Goal: Task Accomplishment & Management: Manage account settings

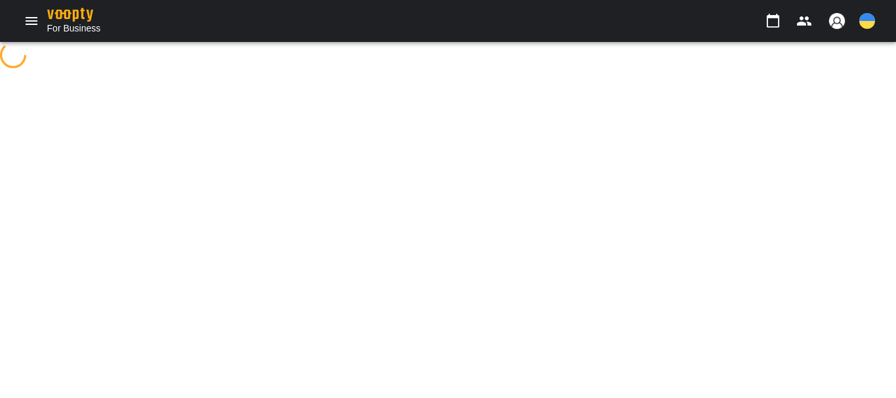
select select "**********"
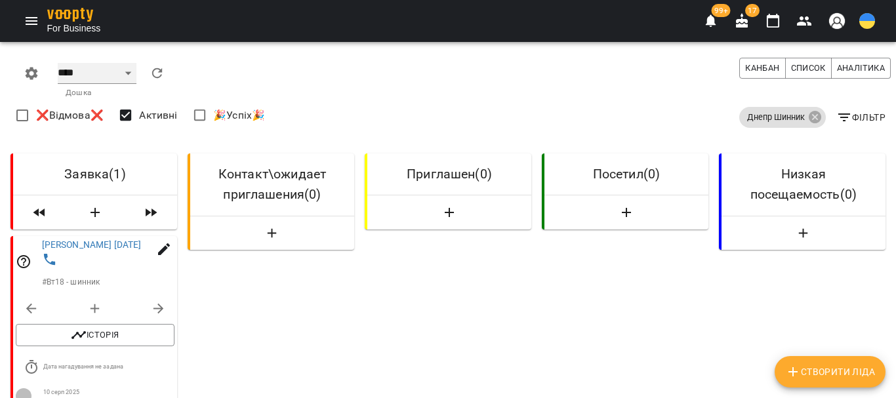
click at [119, 75] on select "**** ****** ******* ******** *****" at bounding box center [97, 73] width 79 height 21
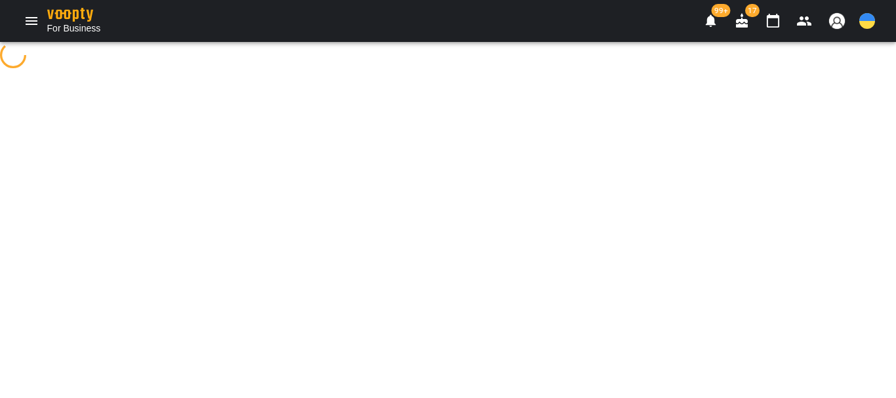
select select "**********"
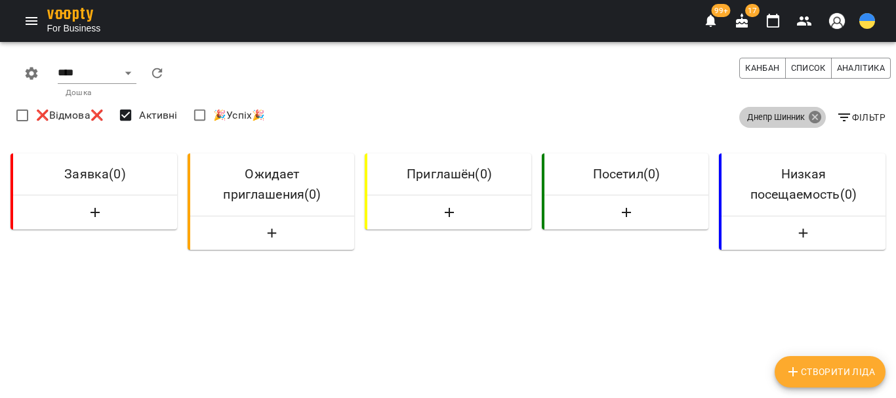
click at [810, 115] on icon at bounding box center [814, 117] width 13 height 13
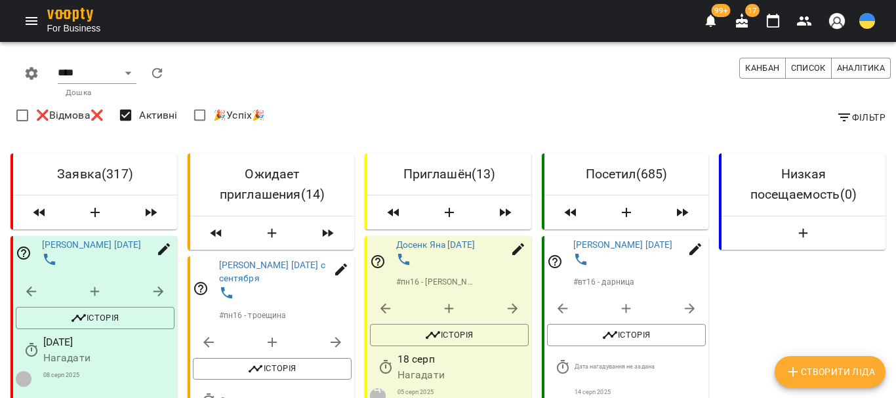
click at [839, 114] on icon "button" at bounding box center [845, 118] width 12 height 8
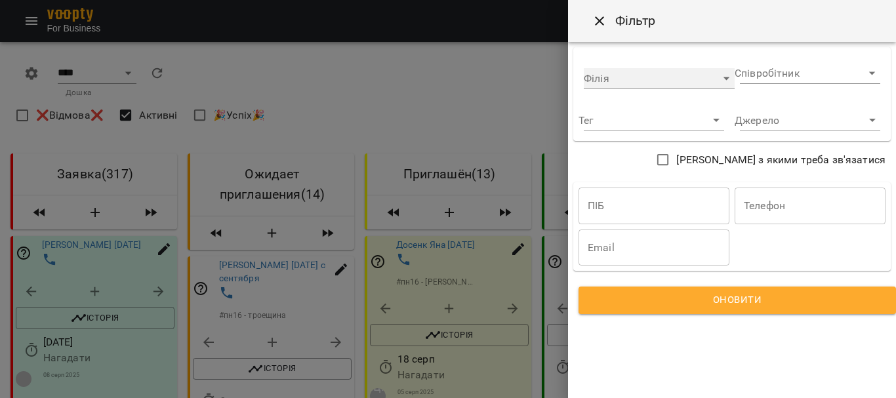
click at [649, 81] on div "​" at bounding box center [659, 78] width 151 height 21
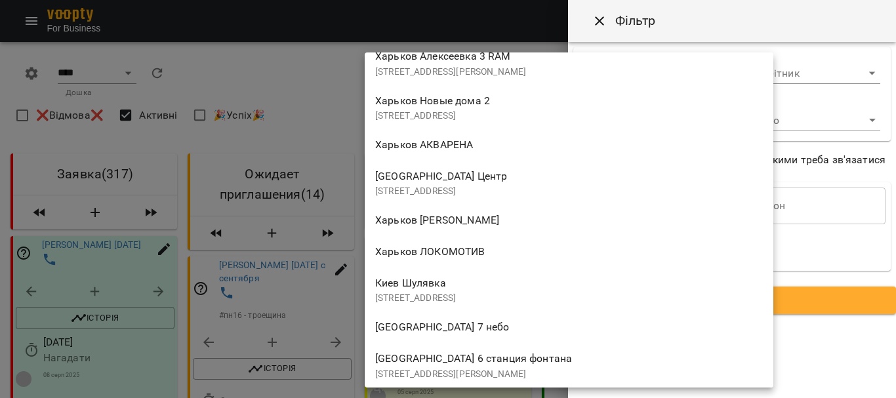
scroll to position [1115, 0]
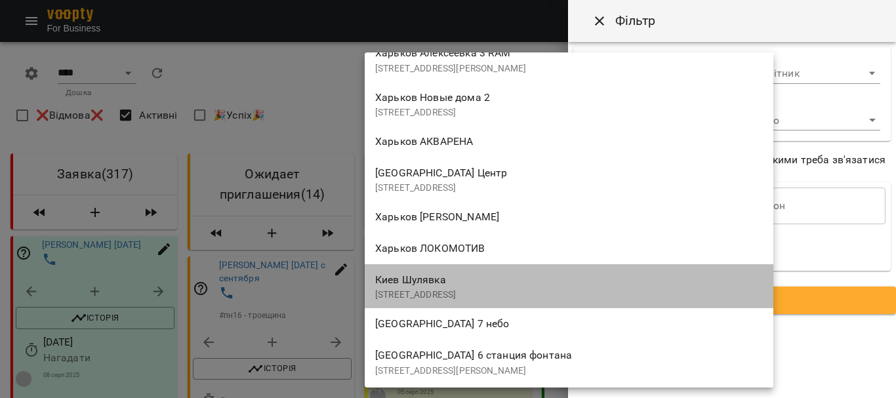
click at [472, 274] on div "[STREET_ADDRESS]" at bounding box center [569, 286] width 388 height 31
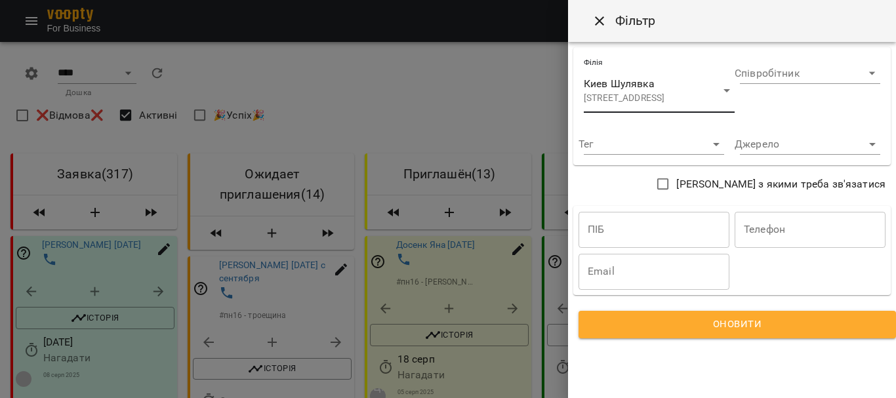
click at [610, 318] on span "Оновити" at bounding box center [737, 324] width 286 height 17
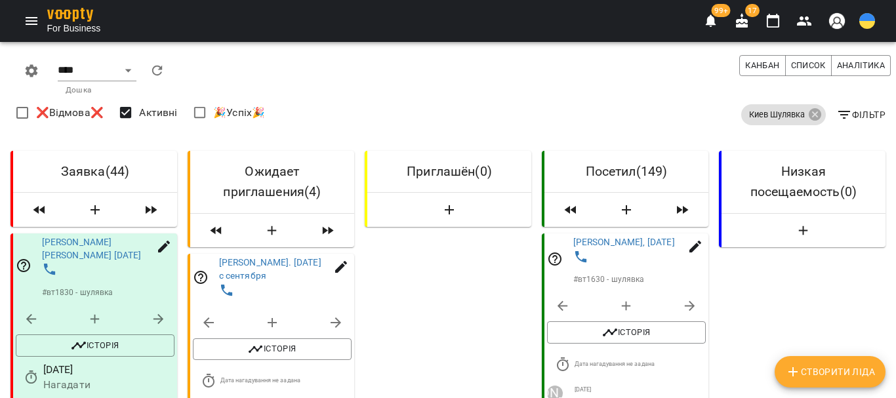
scroll to position [0, 0]
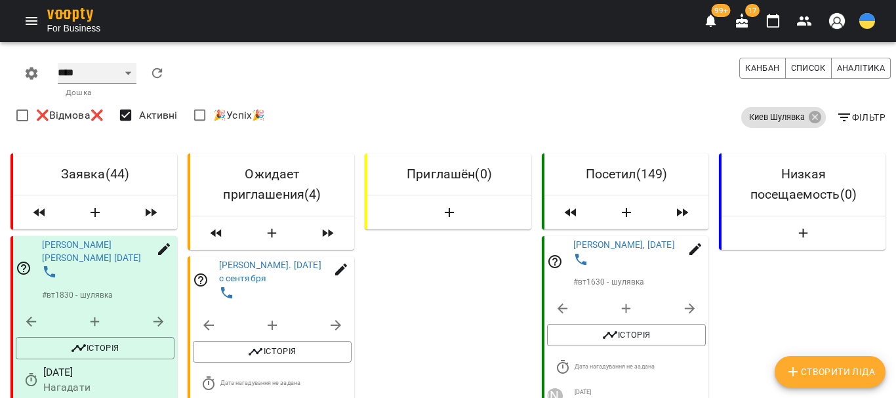
click at [129, 71] on select "**** ****** ******* ******** *****" at bounding box center [97, 73] width 79 height 21
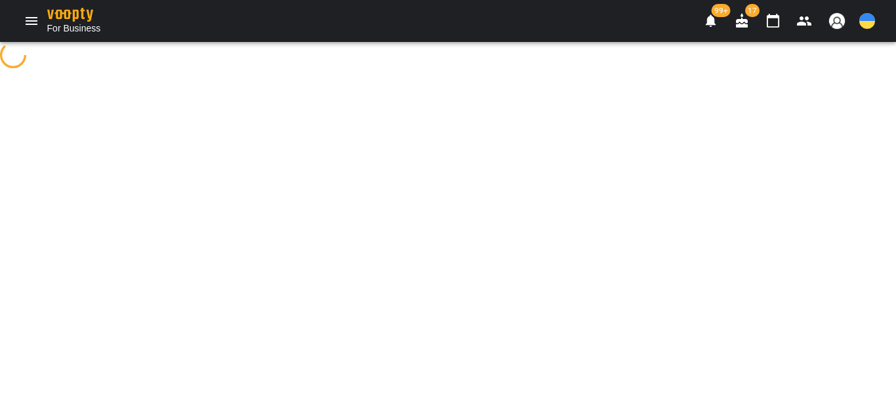
select select "**********"
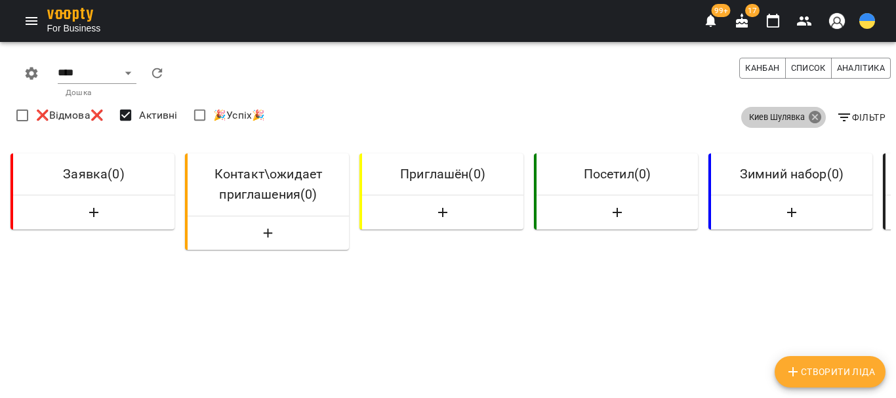
click at [808, 117] on icon at bounding box center [814, 117] width 13 height 13
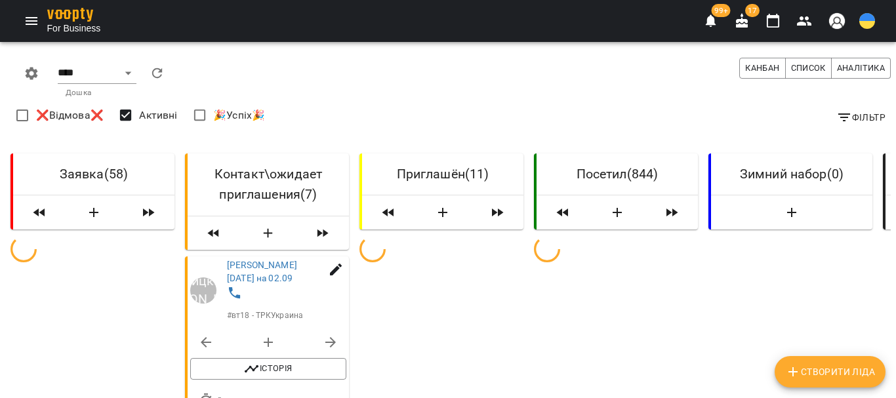
click at [839, 117] on icon "button" at bounding box center [845, 118] width 12 height 8
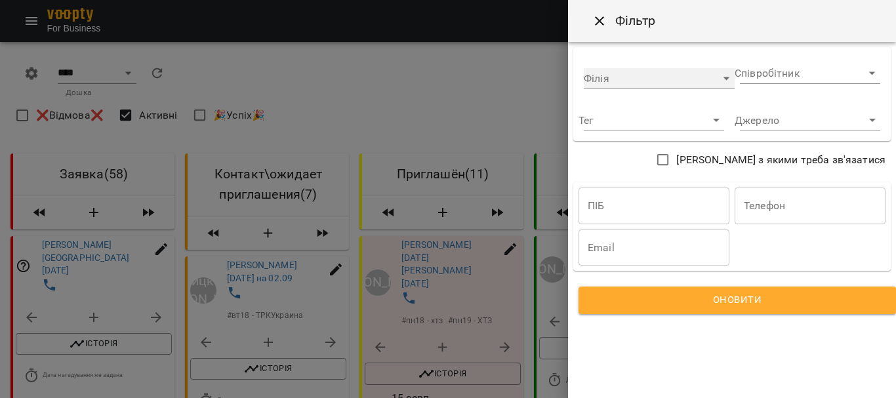
click at [680, 79] on div "​" at bounding box center [659, 78] width 151 height 21
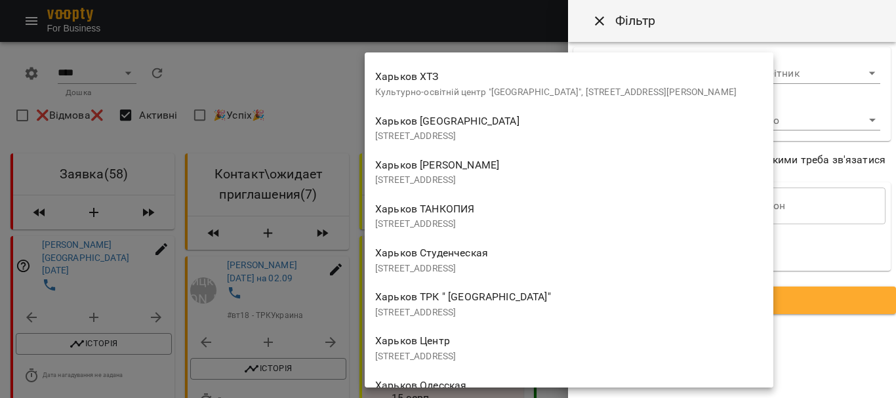
scroll to position [197, 0]
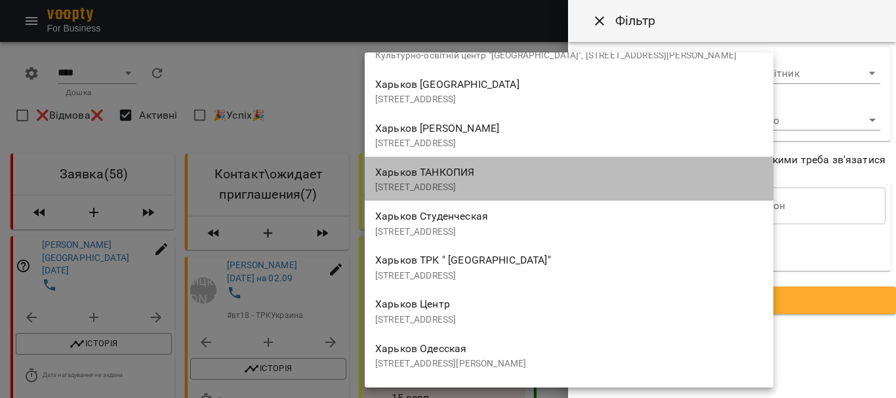
click at [541, 165] on div "[PERSON_NAME] [STREET_ADDRESS]" at bounding box center [569, 178] width 388 height 31
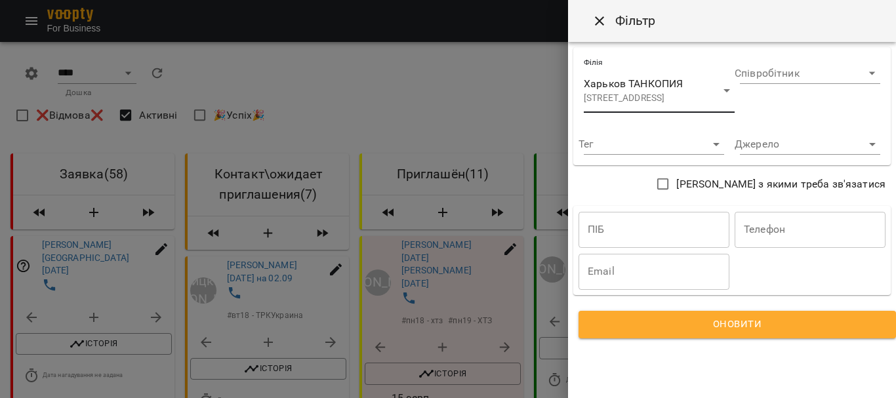
click at [690, 326] on span "Оновити" at bounding box center [737, 324] width 286 height 17
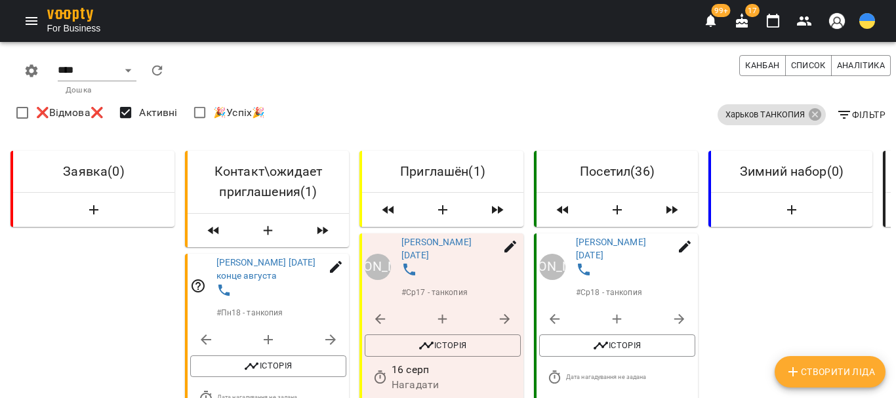
scroll to position [0, 0]
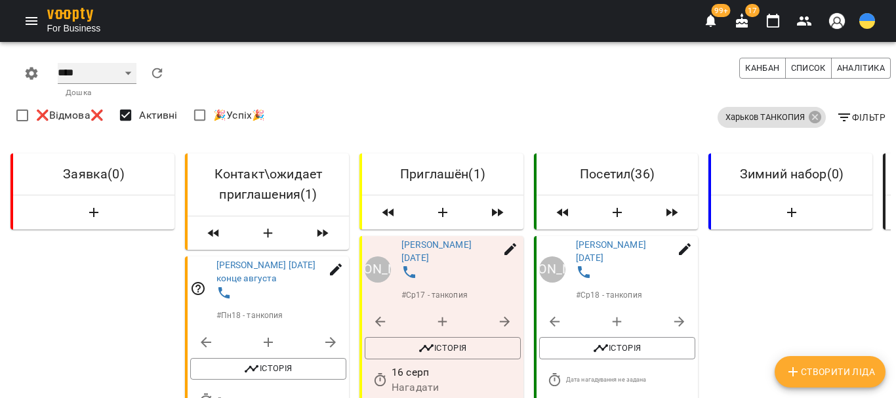
click at [127, 73] on select "**** ****** ******* ******** *****" at bounding box center [97, 73] width 79 height 21
click at [808, 115] on icon at bounding box center [816, 118] width 16 height 16
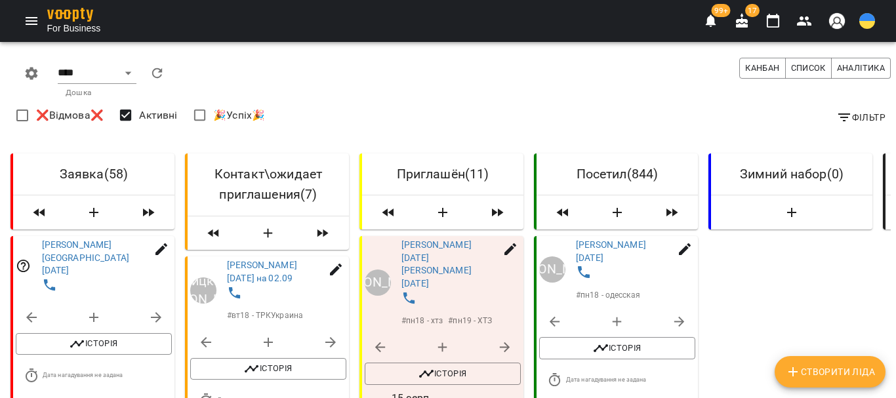
click at [841, 114] on icon "button" at bounding box center [845, 118] width 12 height 8
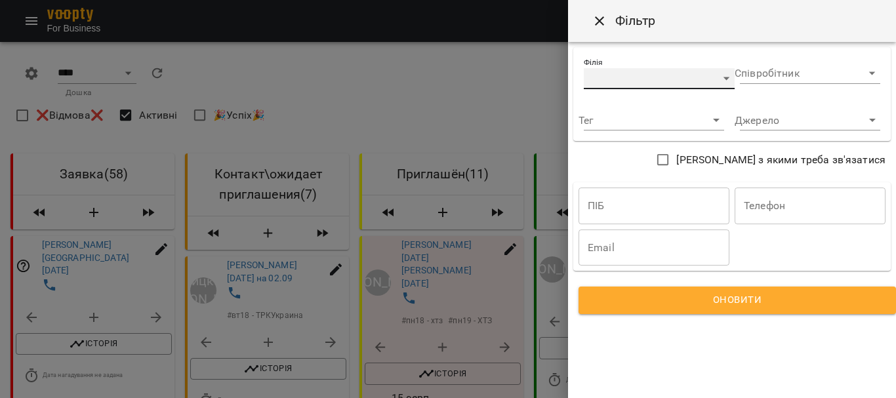
click at [654, 78] on div "​" at bounding box center [659, 78] width 151 height 21
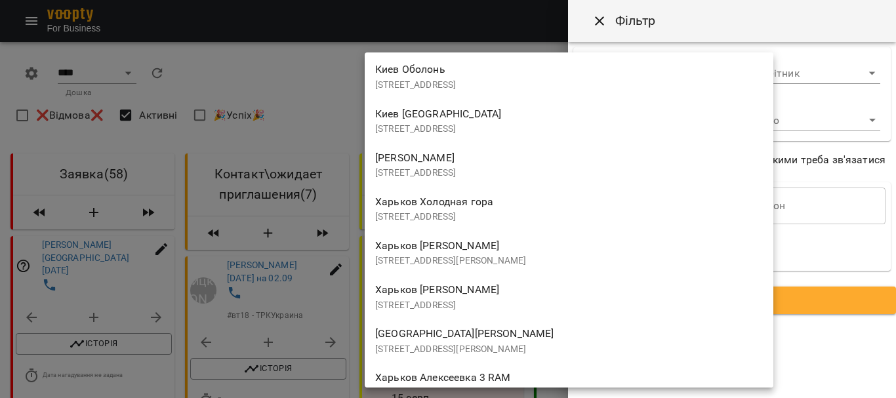
scroll to position [787, 0]
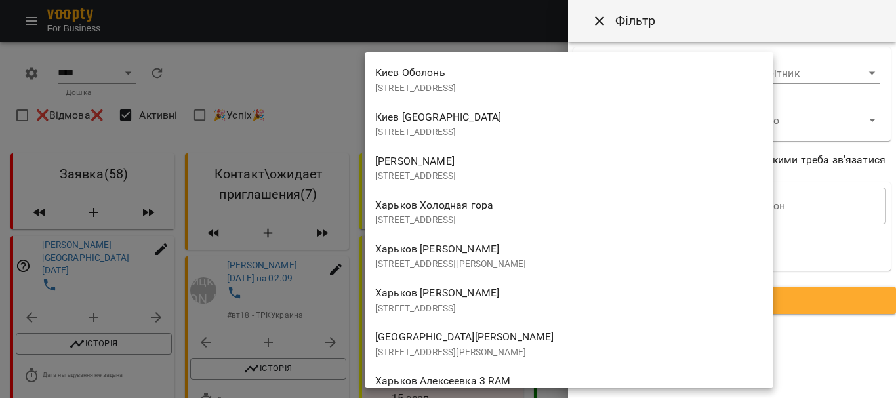
click at [504, 245] on div "[STREET_ADDRESS][PERSON_NAME][PERSON_NAME]" at bounding box center [569, 255] width 388 height 31
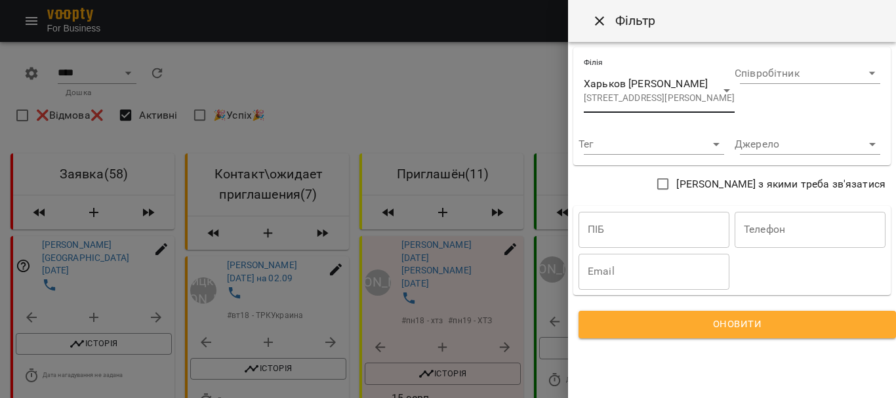
click at [648, 330] on span "Оновити" at bounding box center [737, 324] width 286 height 17
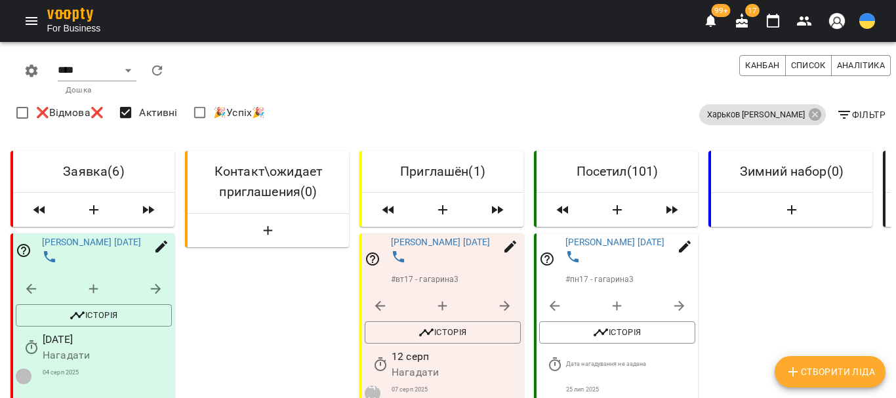
scroll to position [0, 0]
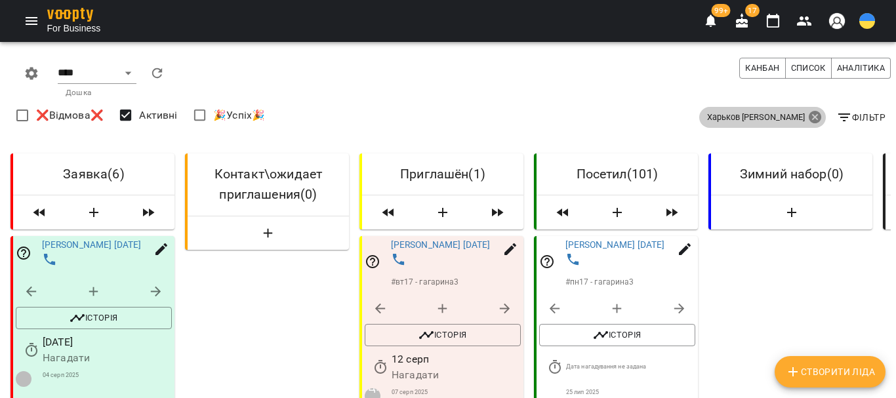
click at [808, 112] on icon at bounding box center [814, 117] width 13 height 13
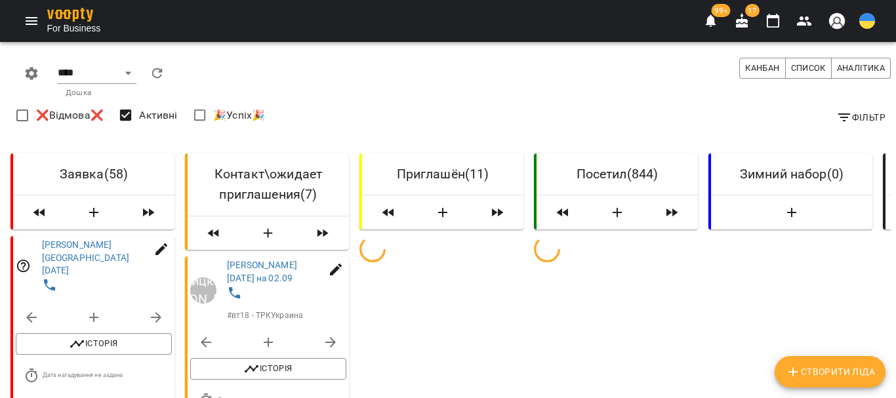
click at [837, 110] on icon "button" at bounding box center [845, 118] width 16 height 16
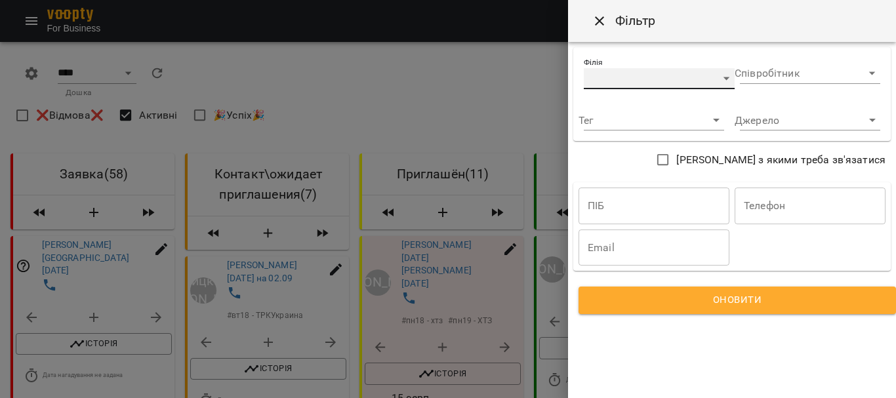
click at [711, 73] on div "​" at bounding box center [659, 78] width 151 height 21
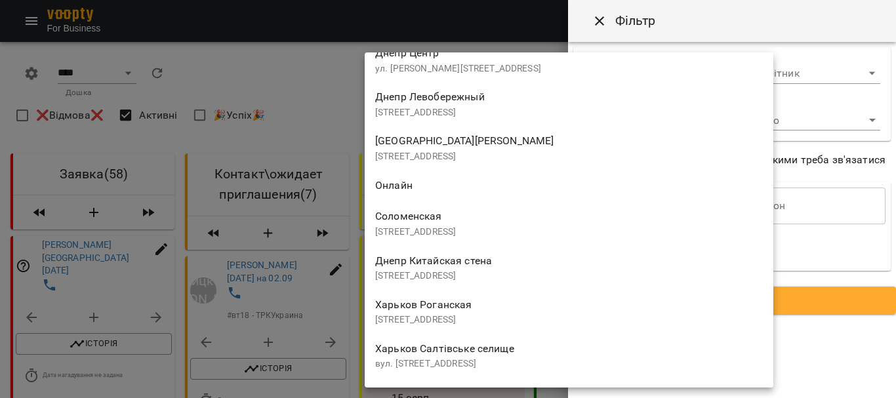
scroll to position [1706, 0]
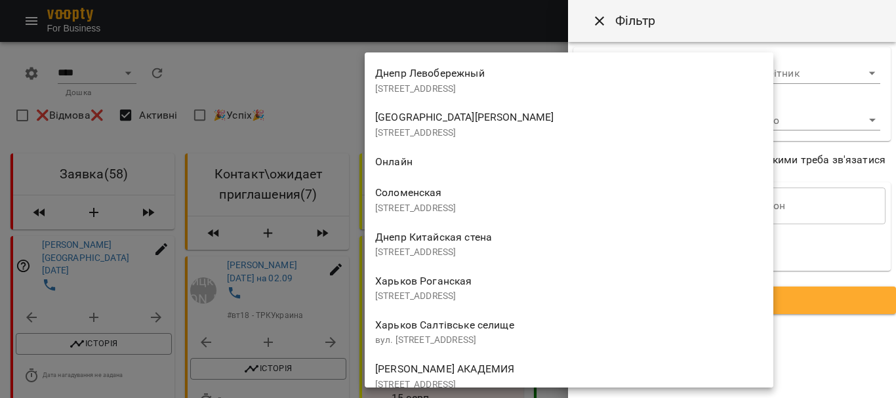
click at [503, 284] on div "Харьков Роганская [STREET_ADDRESS]" at bounding box center [569, 287] width 388 height 31
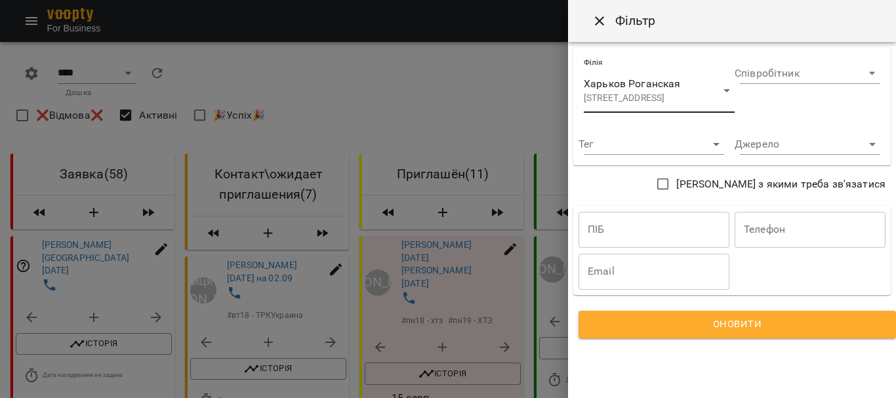
click at [619, 321] on span "Оновити" at bounding box center [737, 324] width 286 height 17
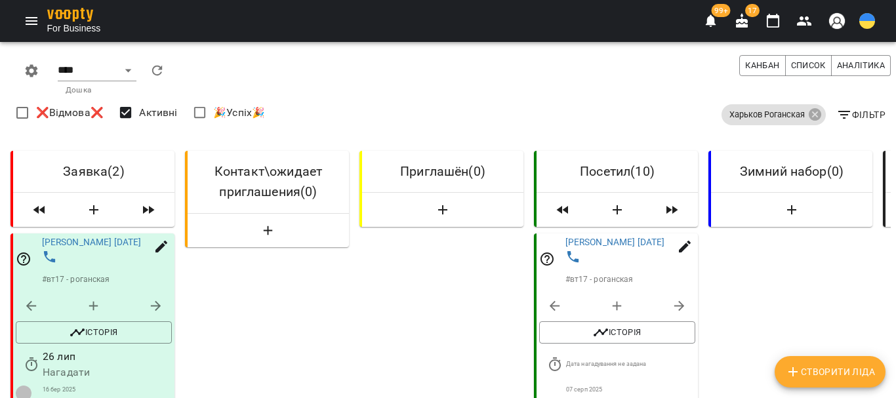
scroll to position [328, 0]
